Goal: Ask a question

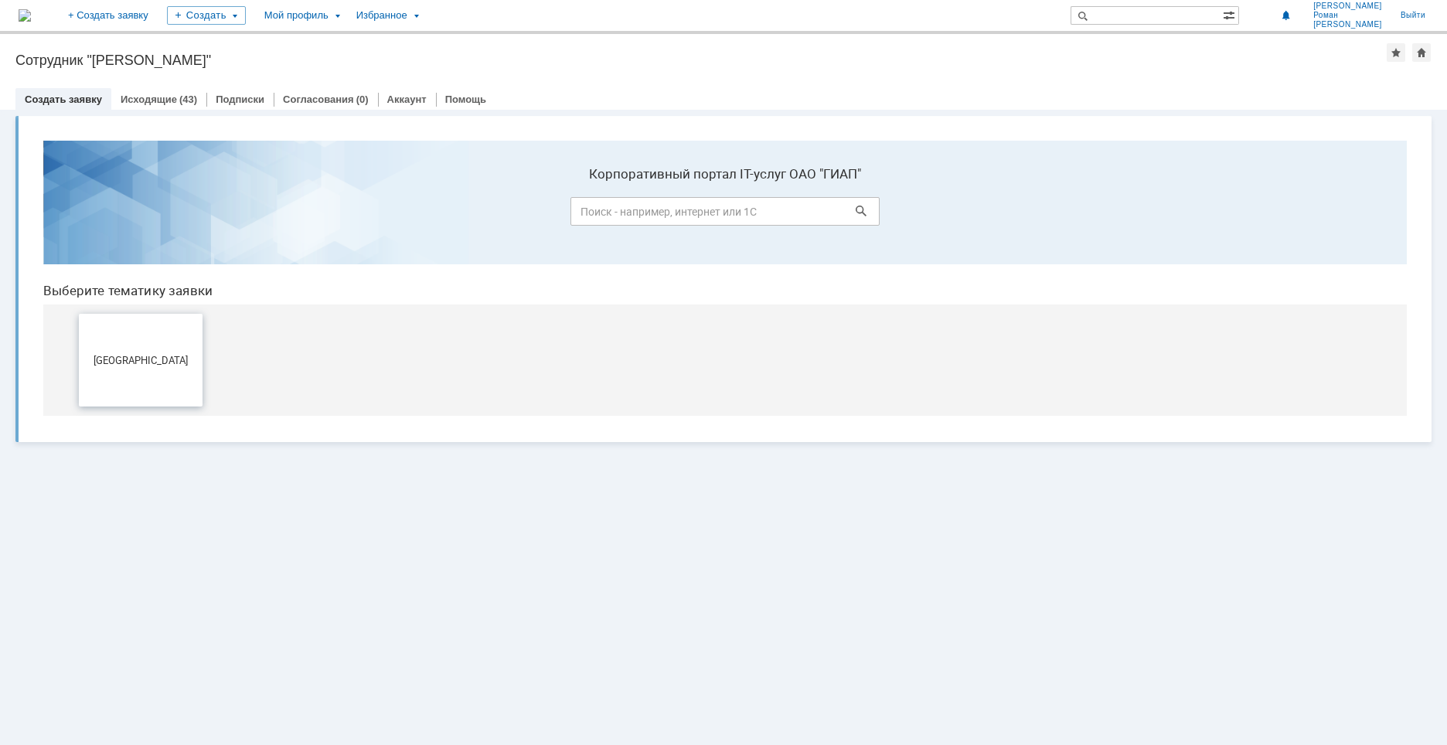
click at [186, 365] on span "[GEOGRAPHIC_DATA]" at bounding box center [140, 360] width 114 height 12
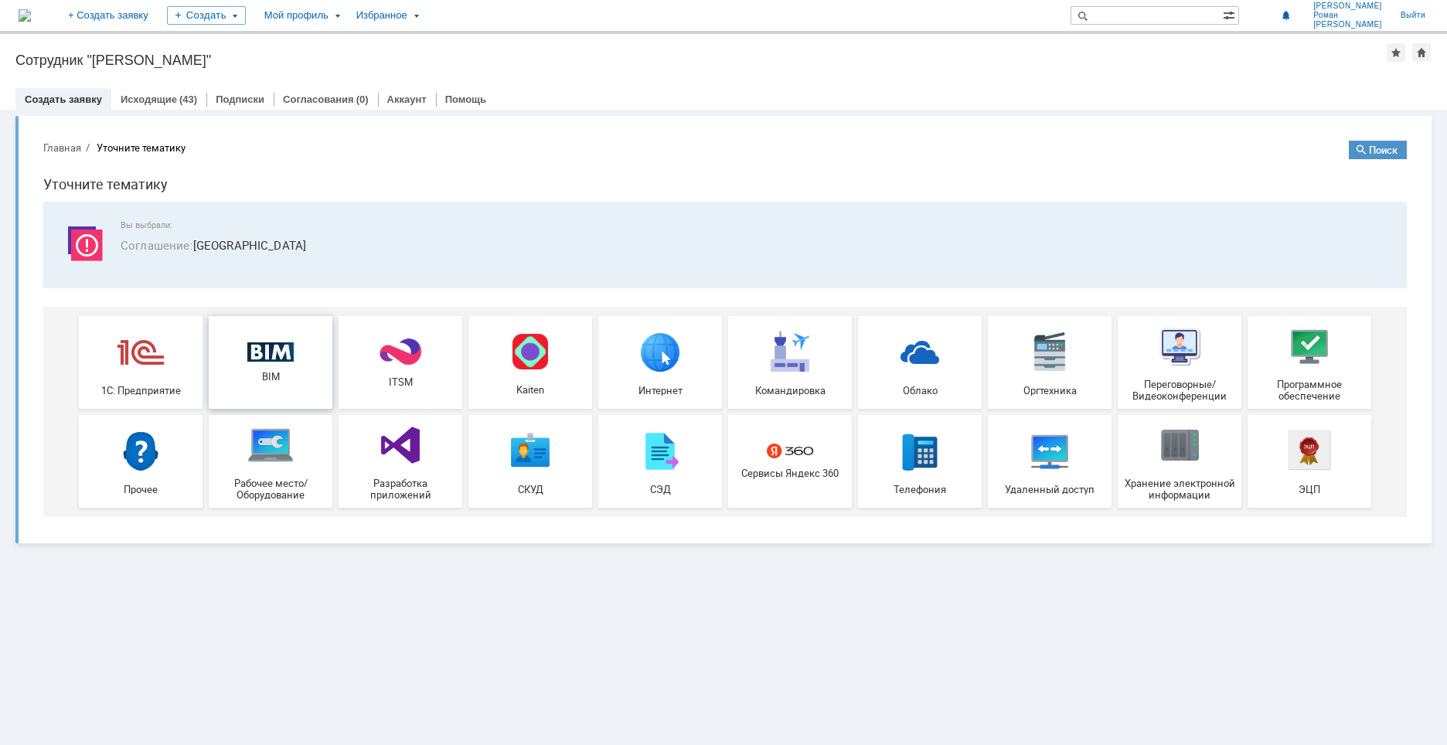
click at [282, 363] on div "BIM" at bounding box center [270, 362] width 114 height 41
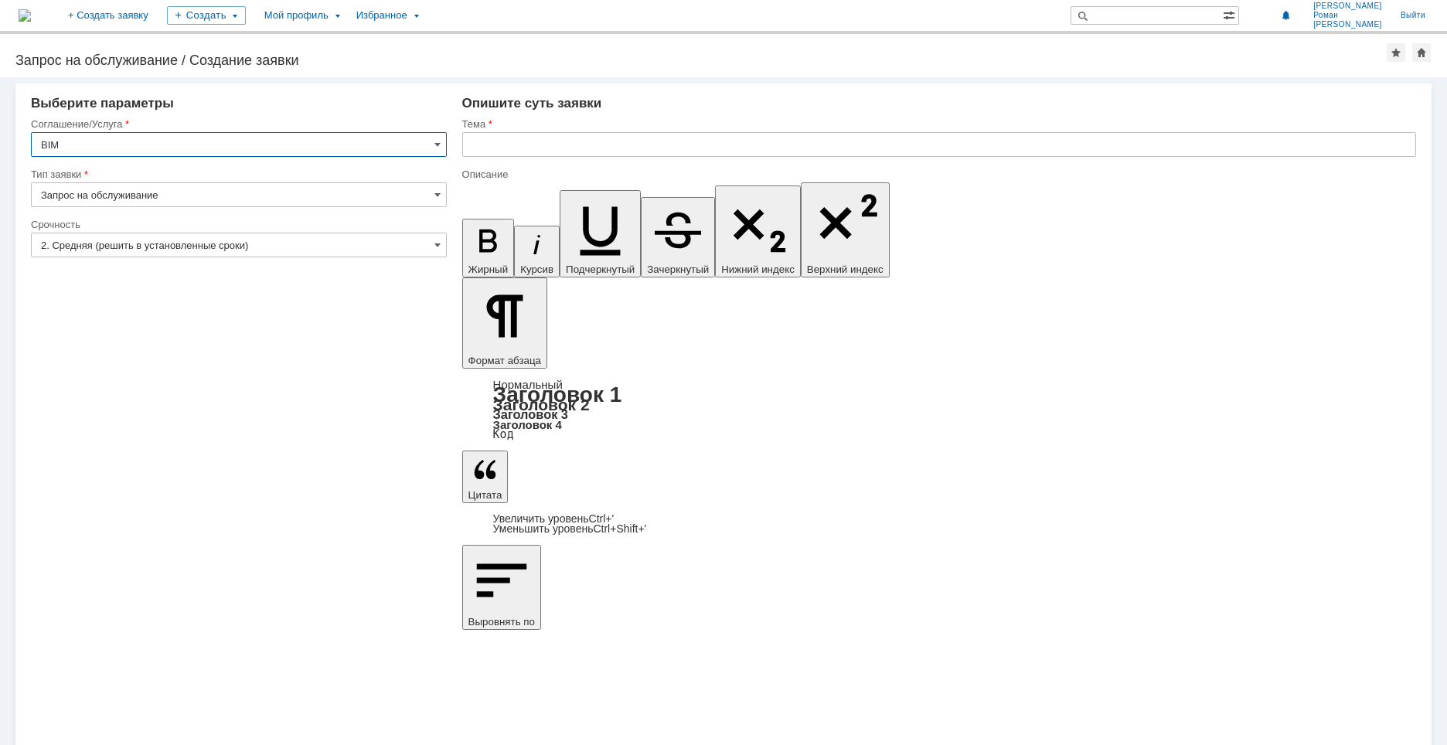
click at [615, 152] on input "text" at bounding box center [939, 144] width 954 height 25
type input "УКЛ_НАстройка вывода СО2"
drag, startPoint x: 833, startPoint y: 5424, endPoint x: 776, endPoint y: 5421, distance: 56.5
